Goal: Check status: Check status

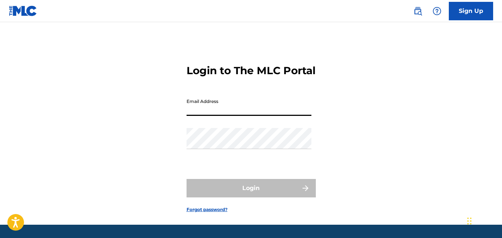
type input "[EMAIL_ADDRESS][DOMAIN_NAME]"
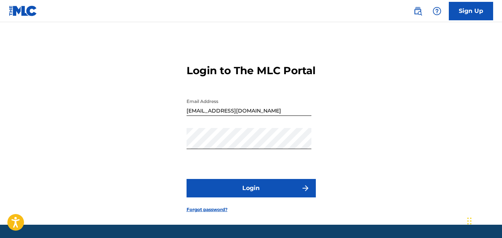
click at [264, 198] on button "Login" at bounding box center [250, 188] width 129 height 18
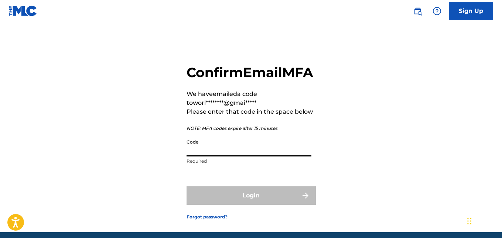
click at [254, 157] on input "Code" at bounding box center [248, 145] width 125 height 21
paste input "053683"
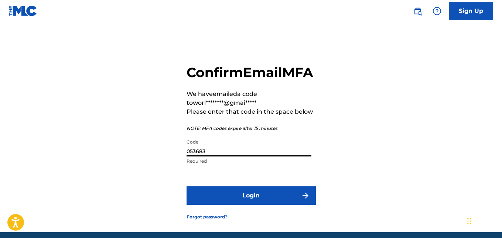
type input "053683"
click at [256, 205] on button "Login" at bounding box center [250, 195] width 129 height 18
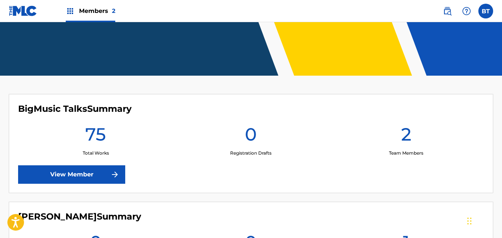
scroll to position [145, 0]
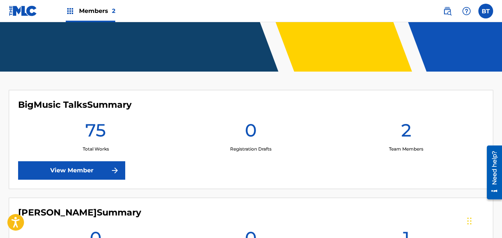
click at [83, 173] on link "View Member" at bounding box center [71, 170] width 107 height 18
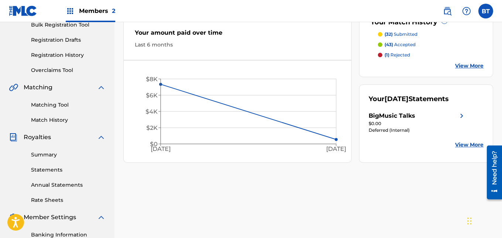
scroll to position [123, 0]
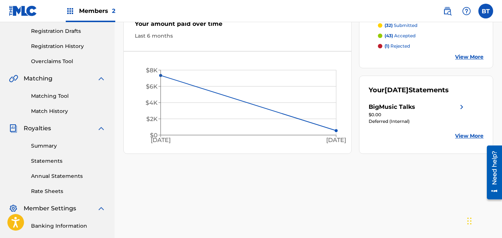
click at [456, 107] on div "BigMusic Talks" at bounding box center [416, 107] width 97 height 9
